Goal: Task Accomplishment & Management: Manage account settings

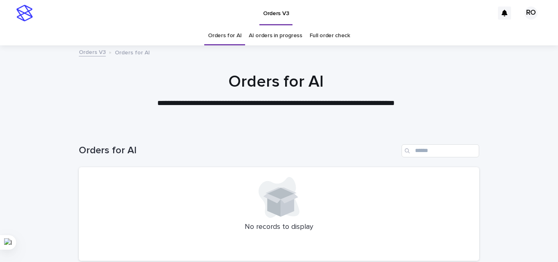
click at [268, 35] on link "AI orders in progress" at bounding box center [276, 35] width 54 height 19
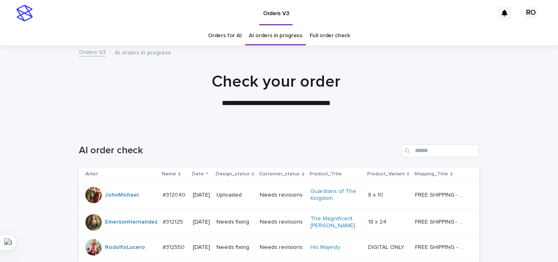
click at [199, 173] on p "Date" at bounding box center [198, 174] width 12 height 9
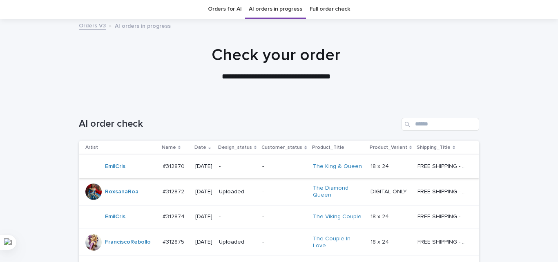
scroll to position [41, 0]
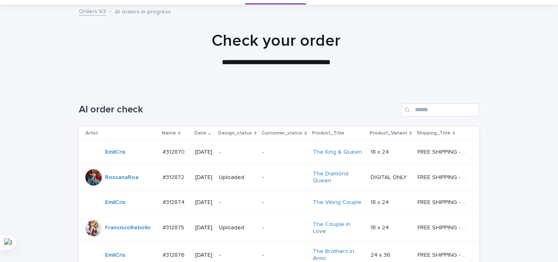
click at [238, 151] on p "-" at bounding box center [237, 152] width 37 height 7
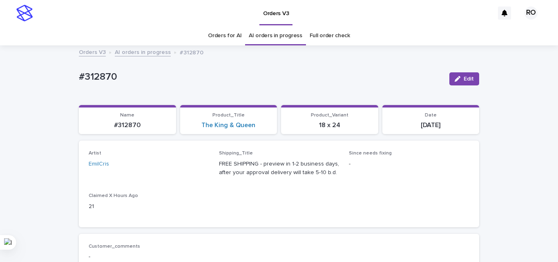
click at [215, 34] on link "Orders for AI" at bounding box center [225, 35] width 34 height 19
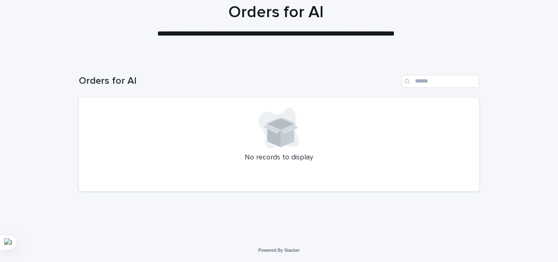
scroll to position [53, 0]
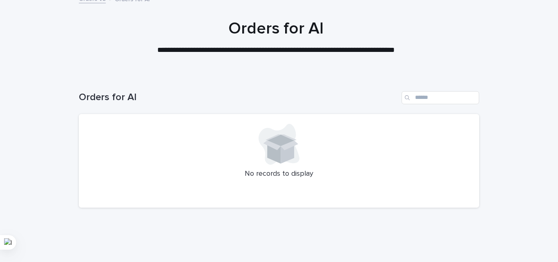
click at [536, 76] on div "Loading... Saving… Loading... Saving… Orders for AI No records to display" at bounding box center [279, 165] width 558 height 181
click at [74, 51] on div "**********" at bounding box center [276, 37] width 409 height 37
click at [29, 57] on div at bounding box center [276, 34] width 552 height 82
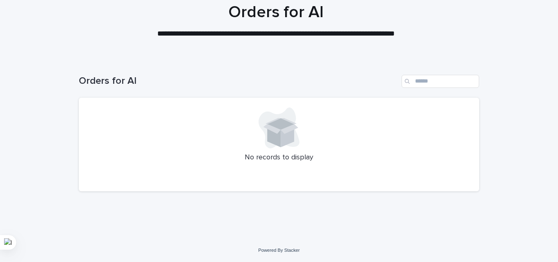
scroll to position [54, 0]
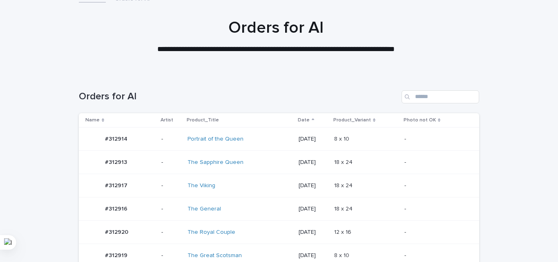
click at [302, 154] on td "2025-08-22" at bounding box center [312, 162] width 35 height 23
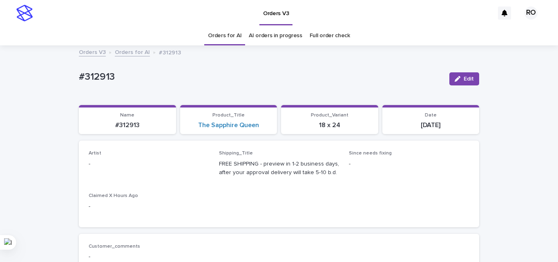
drag, startPoint x: 461, startPoint y: 77, endPoint x: 84, endPoint y: 192, distance: 394.4
click at [464, 77] on span "Edit" at bounding box center [469, 79] width 10 height 6
click at [114, 170] on div "Select..." at bounding box center [135, 167] width 93 height 13
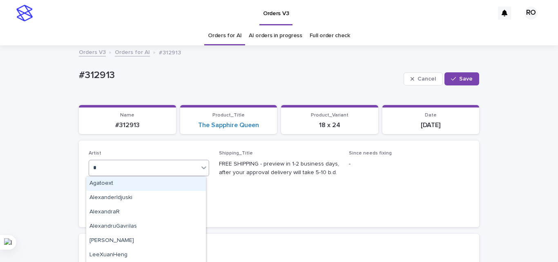
type input "**"
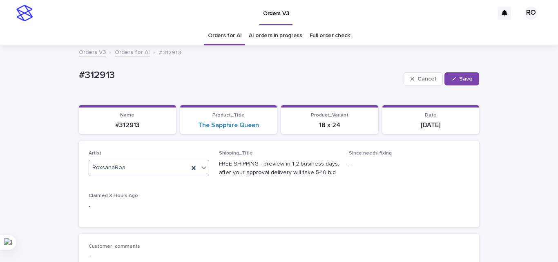
drag, startPoint x: 461, startPoint y: 78, endPoint x: 388, endPoint y: 75, distance: 73.6
click at [461, 78] on span "Save" at bounding box center [465, 79] width 13 height 6
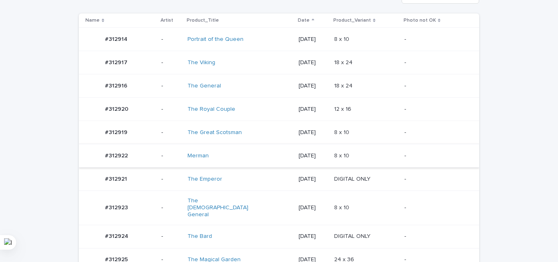
scroll to position [189, 0]
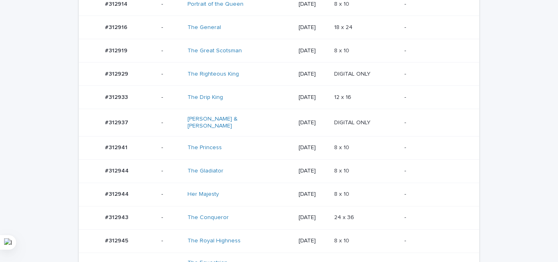
click at [346, 105] on td "12 x 16 12 x 16" at bounding box center [366, 97] width 70 height 23
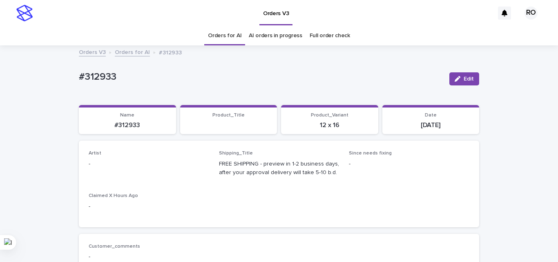
click at [456, 77] on icon "button" at bounding box center [458, 79] width 6 height 6
click at [105, 169] on div "Select..." at bounding box center [102, 167] width 20 height 9
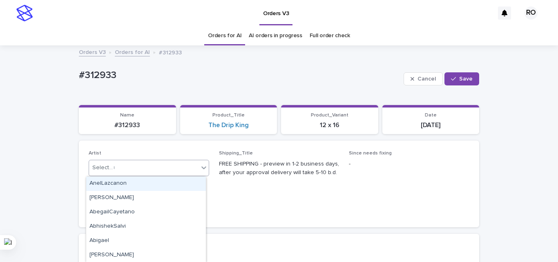
type input "**"
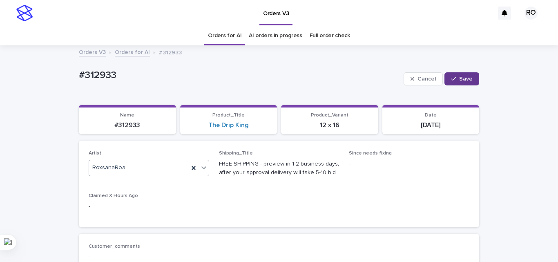
click at [459, 78] on span "Save" at bounding box center [465, 79] width 13 height 6
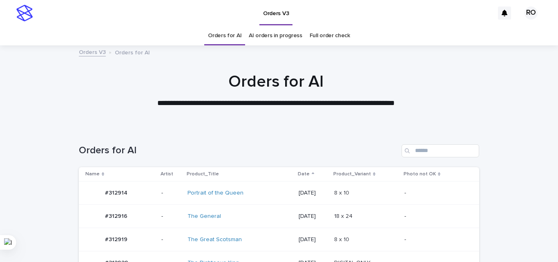
scroll to position [26, 0]
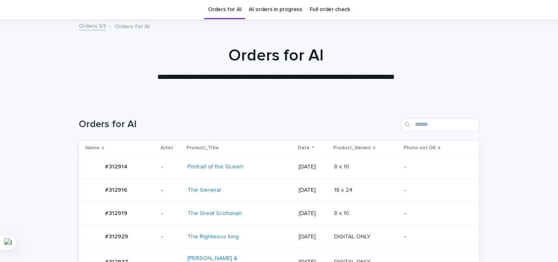
click at [299, 172] on div "[DATE]" at bounding box center [313, 166] width 29 height 13
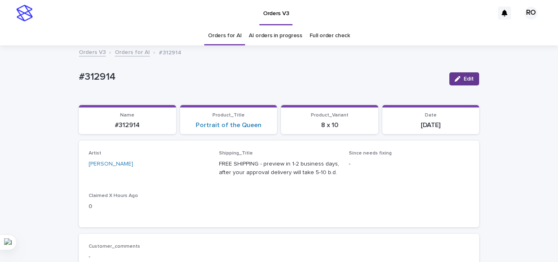
drag, startPoint x: 461, startPoint y: 78, endPoint x: 192, endPoint y: 132, distance: 274.0
click at [461, 78] on button "Edit" at bounding box center [465, 78] width 30 height 13
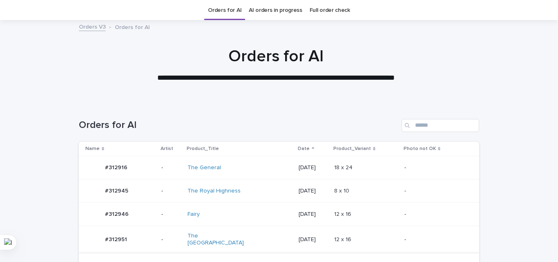
scroll to position [129, 0]
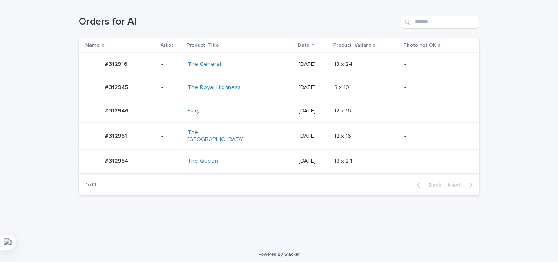
click at [326, 118] on td "[DATE]" at bounding box center [312, 110] width 35 height 23
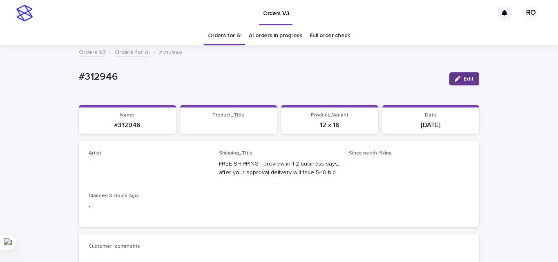
click at [453, 74] on button "Edit" at bounding box center [465, 78] width 30 height 13
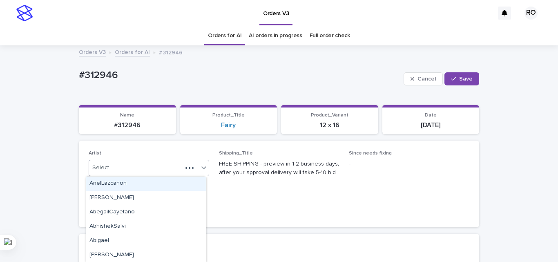
click at [148, 165] on div "Select..." at bounding box center [135, 167] width 93 height 13
type input "**"
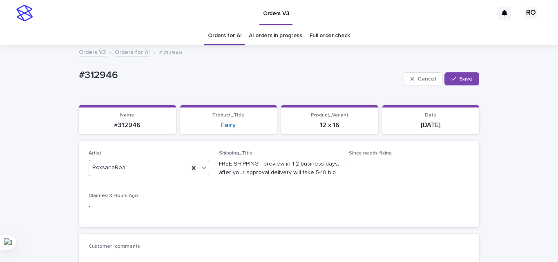
drag, startPoint x: 467, startPoint y: 78, endPoint x: 414, endPoint y: 68, distance: 53.2
click at [466, 77] on span "Save" at bounding box center [465, 79] width 13 height 6
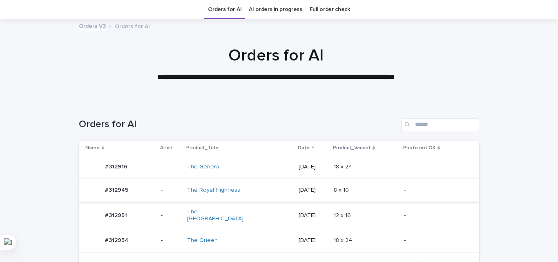
scroll to position [69, 0]
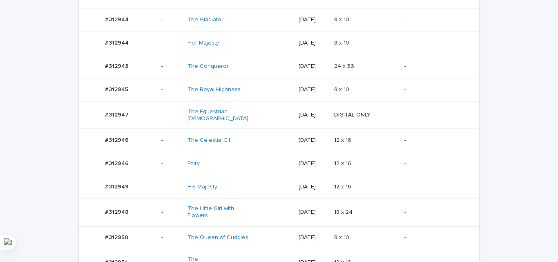
scroll to position [531, 0]
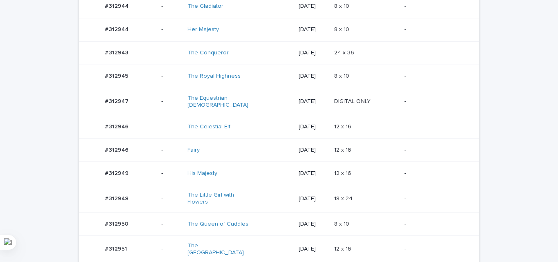
click at [369, 170] on p at bounding box center [366, 173] width 64 height 7
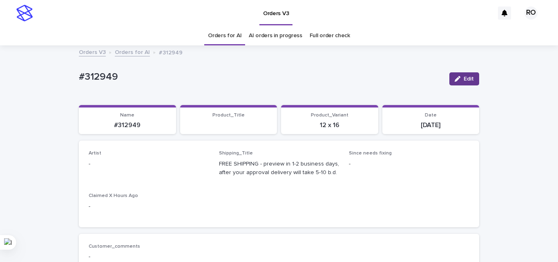
drag, startPoint x: 466, startPoint y: 80, endPoint x: 168, endPoint y: 142, distance: 304.3
click at [466, 80] on span "Edit" at bounding box center [469, 79] width 10 height 6
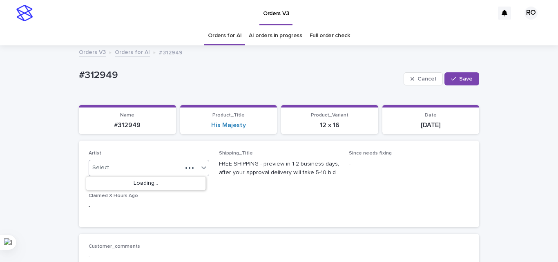
click at [114, 167] on input "text" at bounding box center [114, 167] width 1 height 7
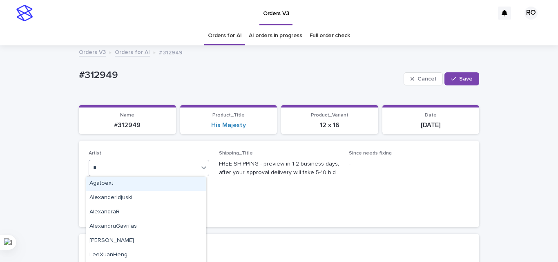
type input "**"
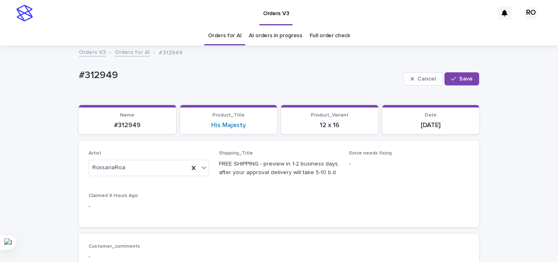
drag, startPoint x: 464, startPoint y: 78, endPoint x: 426, endPoint y: 70, distance: 38.3
click at [463, 78] on span "Save" at bounding box center [465, 79] width 13 height 6
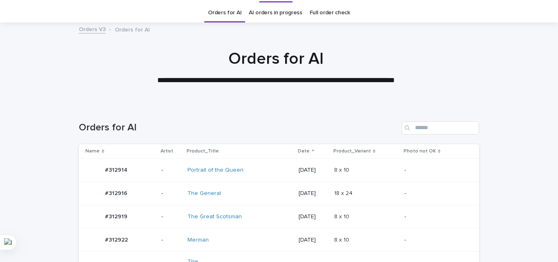
scroll to position [253, 0]
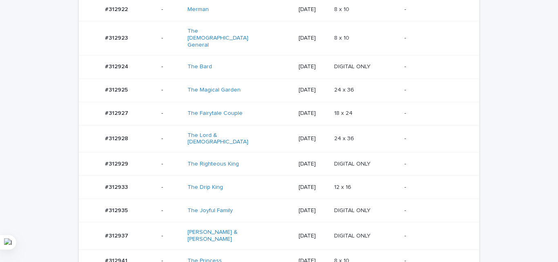
click at [347, 134] on p "24 x 36" at bounding box center [345, 138] width 22 height 9
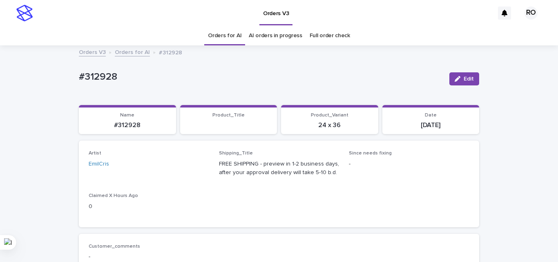
click at [464, 80] on span "Edit" at bounding box center [469, 79] width 10 height 6
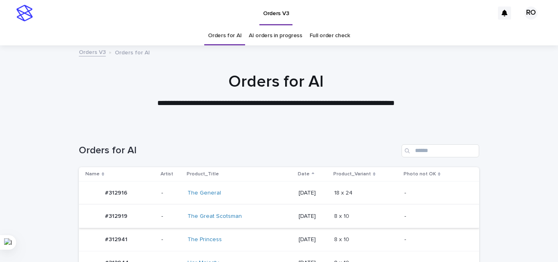
scroll to position [26, 0]
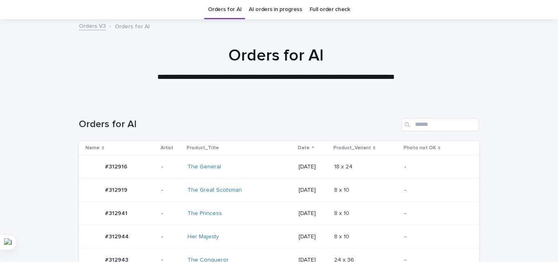
click at [274, 184] on div "The Great Scotsman" at bounding box center [240, 190] width 105 height 13
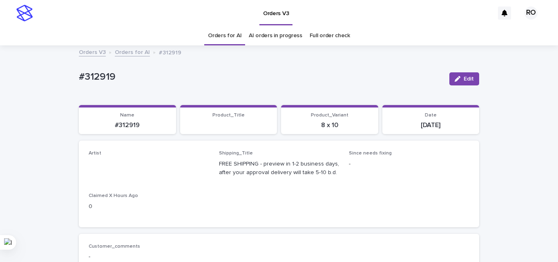
drag, startPoint x: 463, startPoint y: 77, endPoint x: 80, endPoint y: 167, distance: 393.8
click at [464, 77] on span "Edit" at bounding box center [469, 79] width 10 height 6
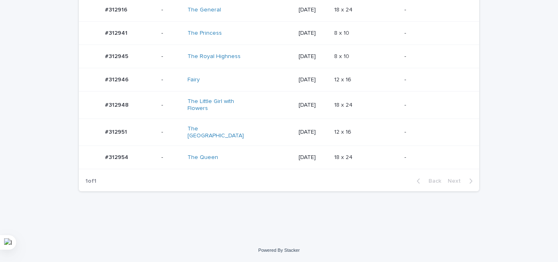
scroll to position [175, 0]
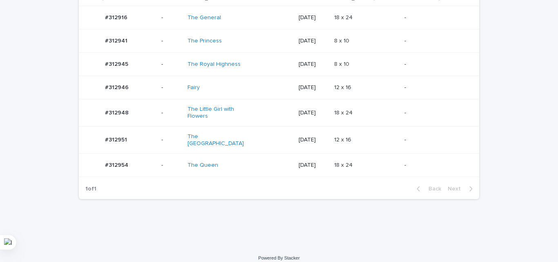
click at [307, 137] on p "[DATE]" at bounding box center [313, 140] width 29 height 7
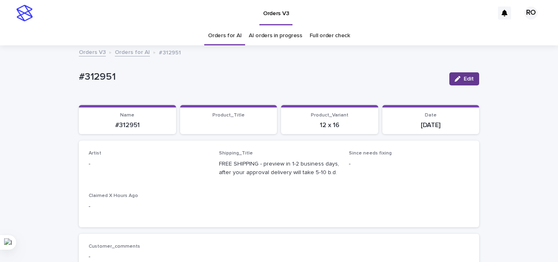
click at [451, 78] on button "Edit" at bounding box center [465, 78] width 30 height 13
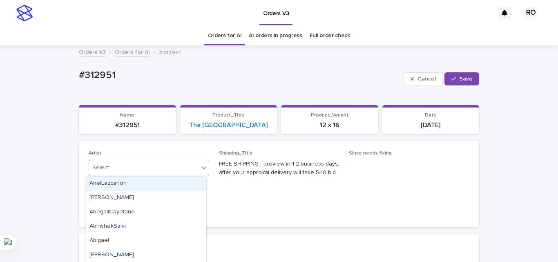
click at [116, 172] on div "Select..." at bounding box center [144, 167] width 110 height 13
type input "**"
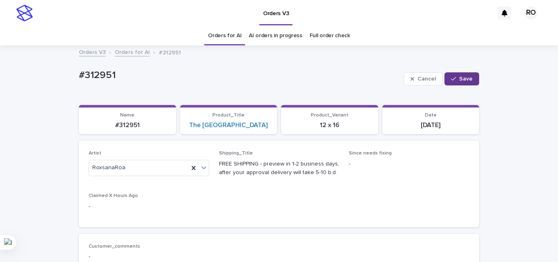
click at [459, 73] on button "Save" at bounding box center [462, 78] width 35 height 13
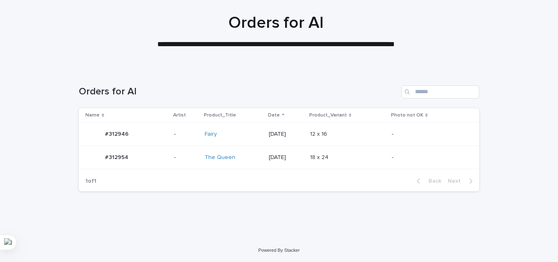
scroll to position [59, 0]
click at [288, 163] on div "[DATE]" at bounding box center [286, 157] width 35 height 13
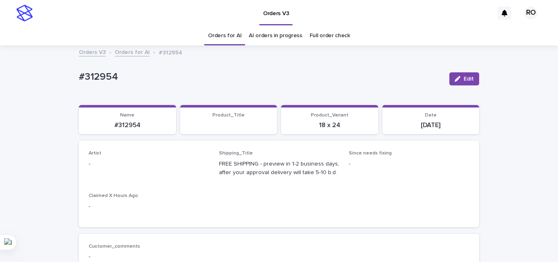
click at [464, 76] on span "Edit" at bounding box center [469, 79] width 10 height 6
click at [124, 171] on div "Select..." at bounding box center [135, 167] width 93 height 13
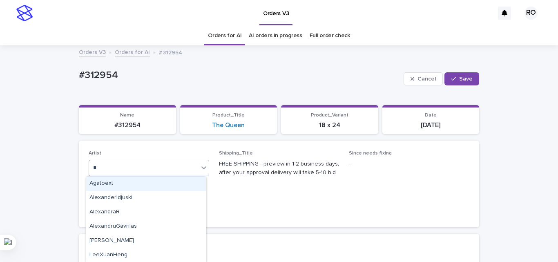
type input "**"
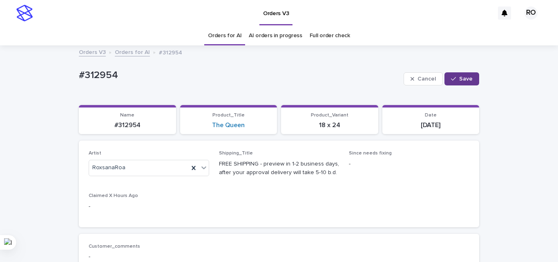
click at [456, 76] on button "Save" at bounding box center [462, 78] width 35 height 13
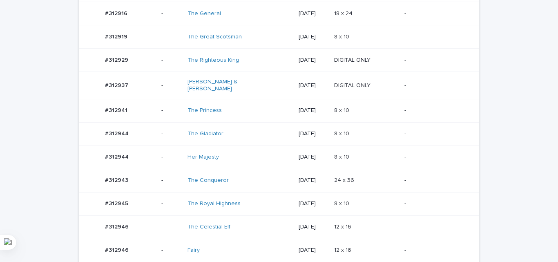
scroll to position [187, 0]
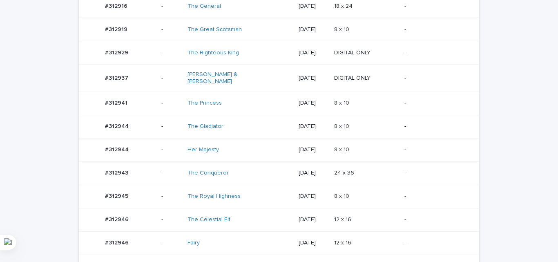
click at [299, 179] on td "2025-08-22" at bounding box center [312, 172] width 35 height 23
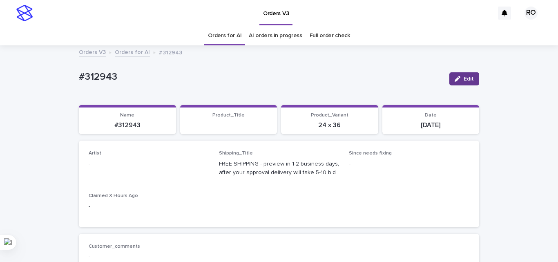
click at [464, 79] on span "Edit" at bounding box center [469, 79] width 10 height 6
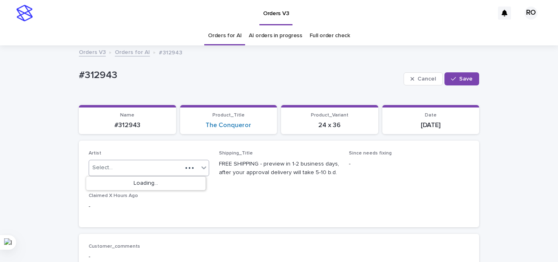
click at [112, 166] on div "Select..." at bounding box center [135, 167] width 93 height 13
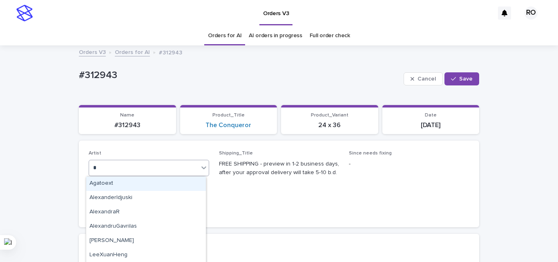
type input "**"
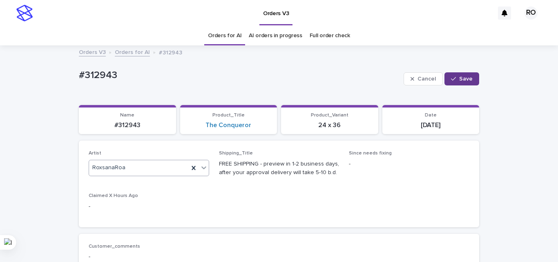
click at [470, 73] on button "Save" at bounding box center [462, 78] width 35 height 13
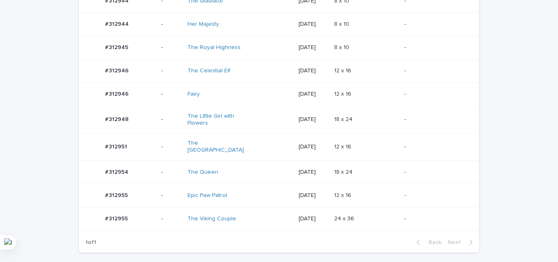
scroll to position [105, 0]
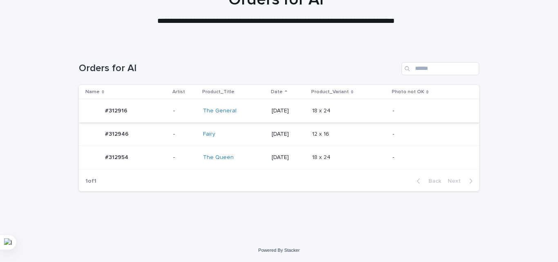
scroll to position [82, 0]
click at [306, 109] on p "2025-08-22" at bounding box center [289, 110] width 34 height 7
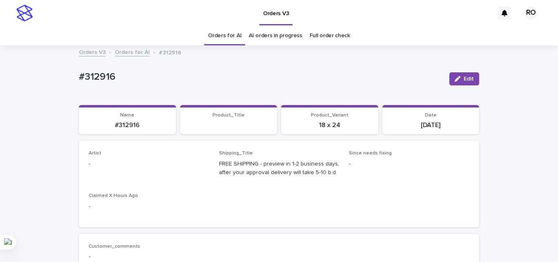
click at [464, 79] on span "Edit" at bounding box center [469, 79] width 10 height 6
click at [131, 163] on div "Select..." at bounding box center [135, 167] width 93 height 13
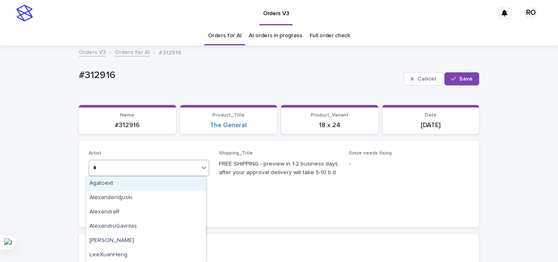
type input "**"
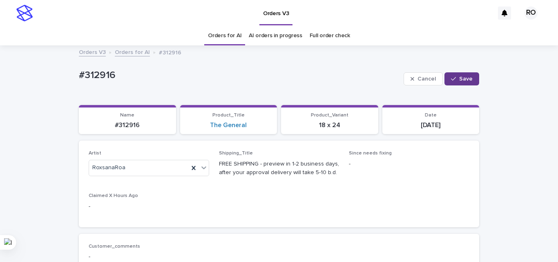
click at [462, 79] on span "Save" at bounding box center [465, 79] width 13 height 6
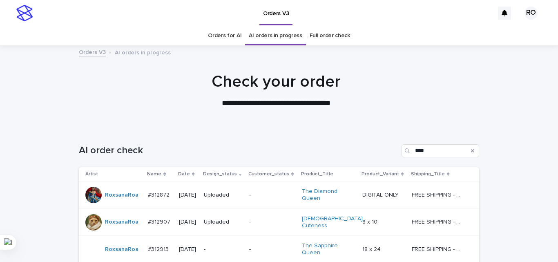
click at [407, 107] on p "**********" at bounding box center [276, 103] width 327 height 11
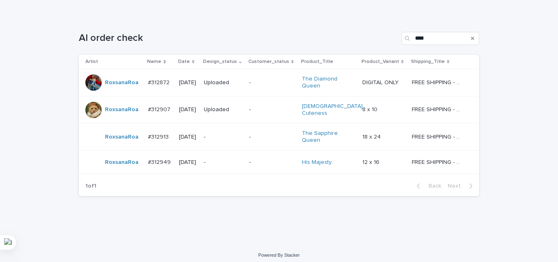
scroll to position [113, 0]
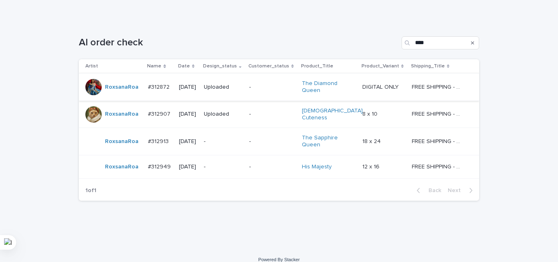
scroll to position [113, 0]
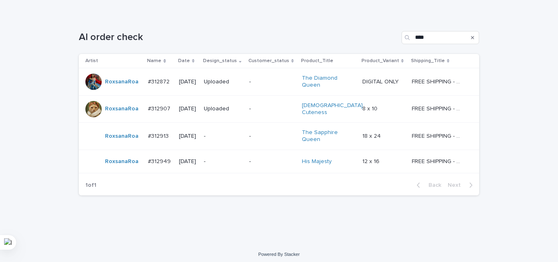
click at [231, 133] on p "-" at bounding box center [223, 136] width 39 height 7
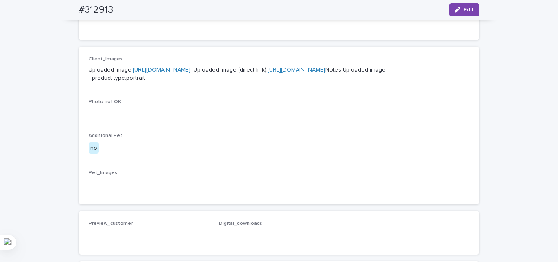
scroll to position [368, 0]
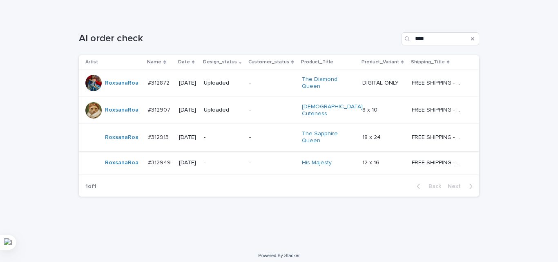
scroll to position [113, 0]
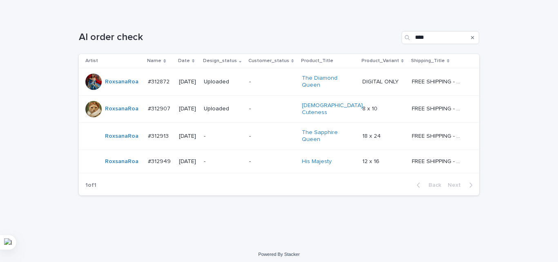
click at [270, 162] on div "-" at bounding box center [272, 161] width 46 height 13
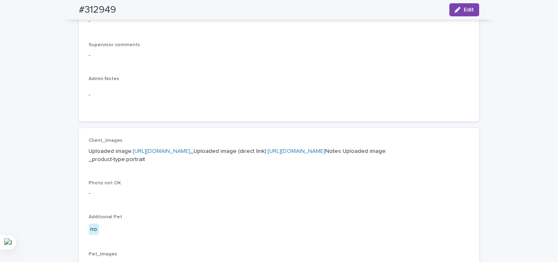
scroll to position [286, 0]
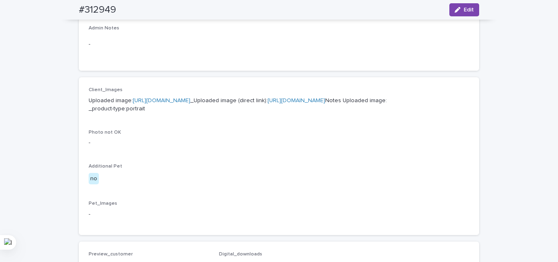
drag, startPoint x: 157, startPoint y: 110, endPoint x: 143, endPoint y: 96, distance: 20.5
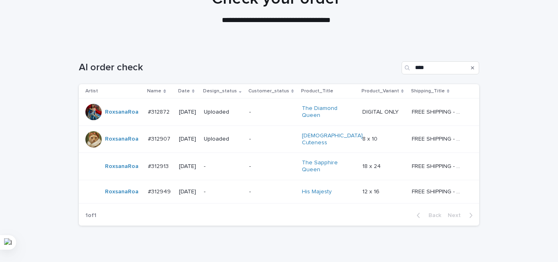
scroll to position [113, 0]
